Goal: Entertainment & Leisure: Consume media (video, audio)

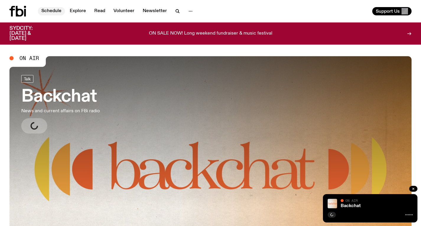
click at [50, 13] on link "Schedule" at bounding box center [51, 11] width 27 height 8
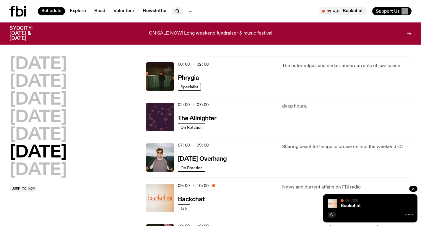
click at [176, 10] on icon "button" at bounding box center [177, 10] width 3 height 3
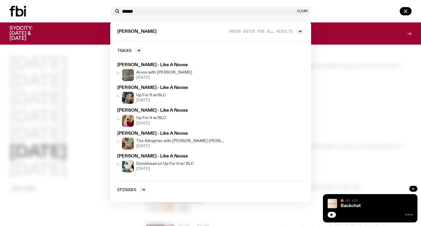
type input "******"
click at [330, 50] on div at bounding box center [210, 113] width 421 height 226
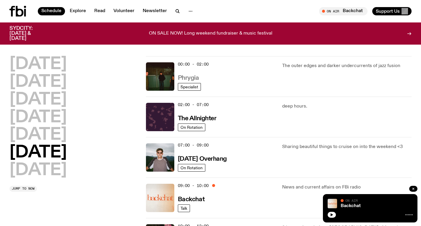
click at [192, 80] on h3 "Phrygia" at bounding box center [188, 78] width 21 height 6
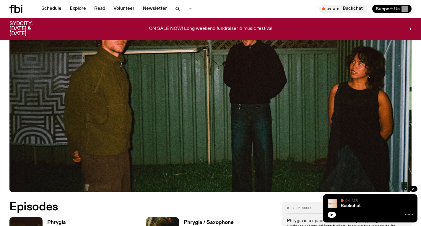
scroll to position [191, 0]
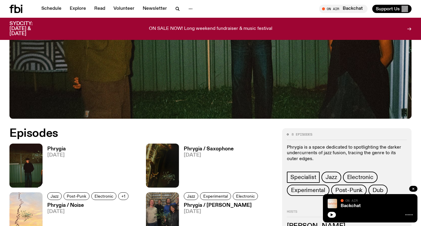
click at [54, 151] on h3 "Phrygia" at bounding box center [56, 149] width 19 height 5
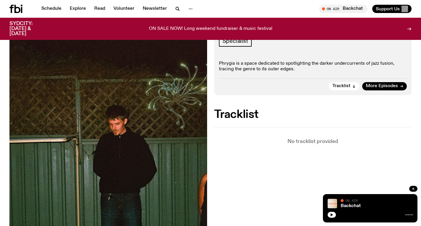
scroll to position [148, 0]
